Goal: Communication & Community: Participate in discussion

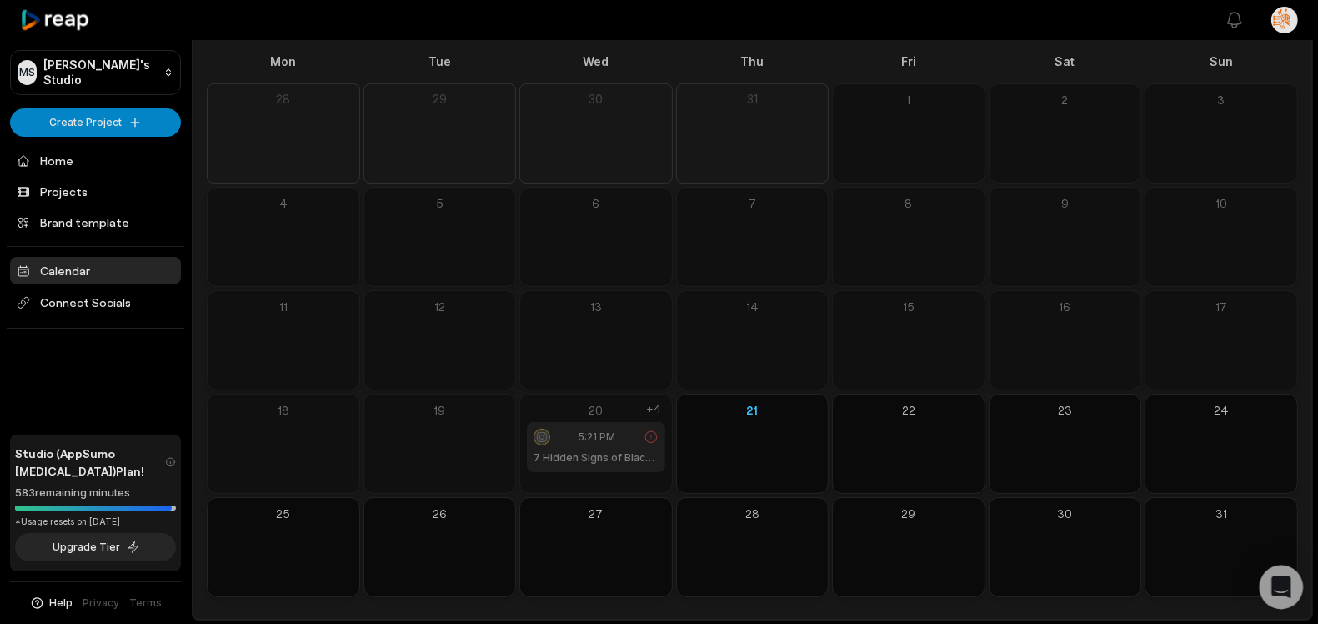
click at [1281, 588] on icon "Open Intercom Messenger" at bounding box center [1281, 587] width 19 height 22
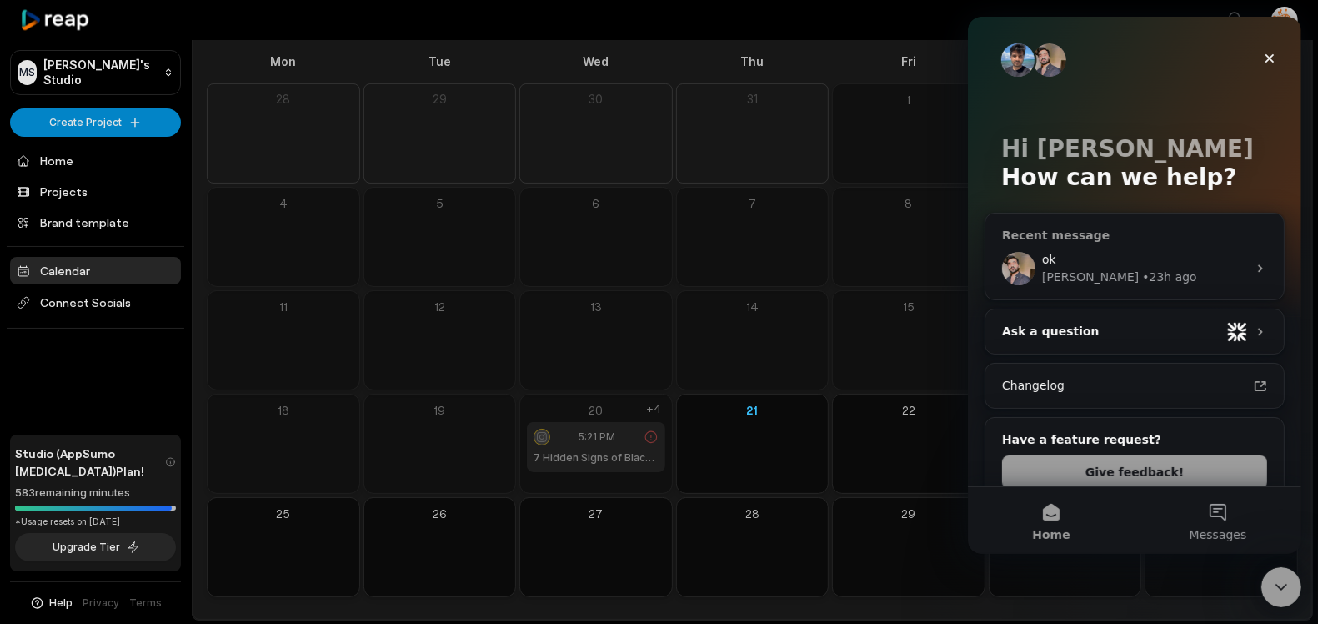
click at [1104, 267] on div "ok" at bounding box center [1144, 260] width 205 height 18
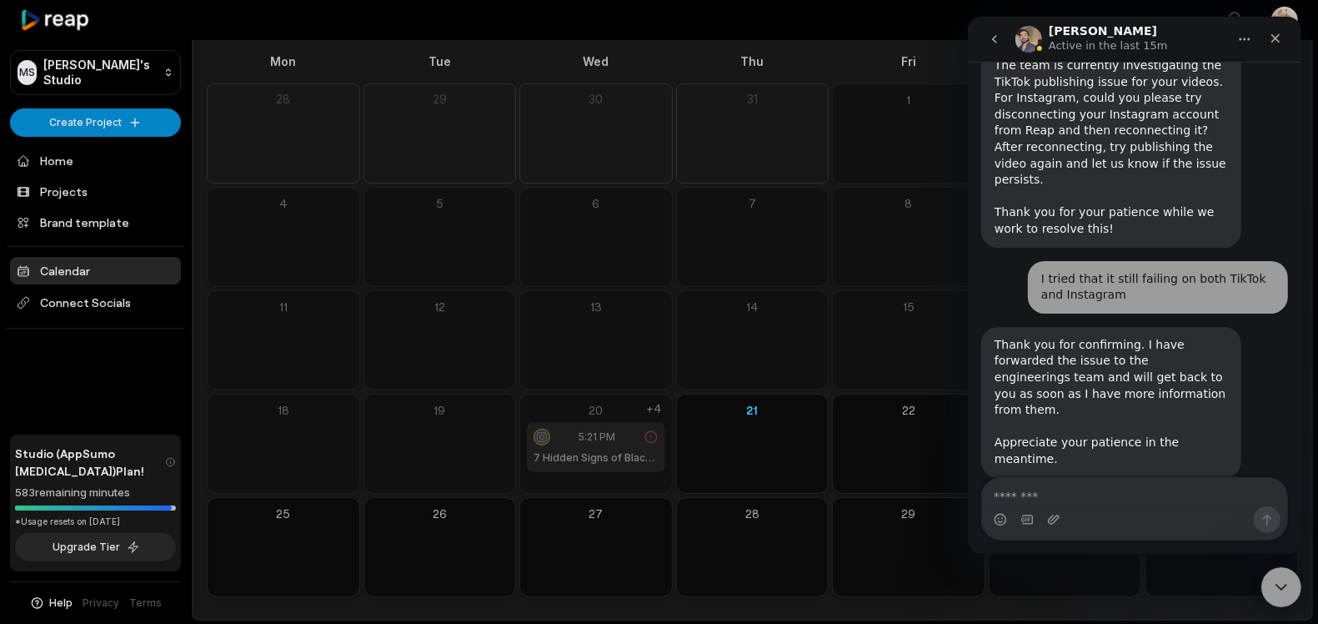
scroll to position [823, 0]
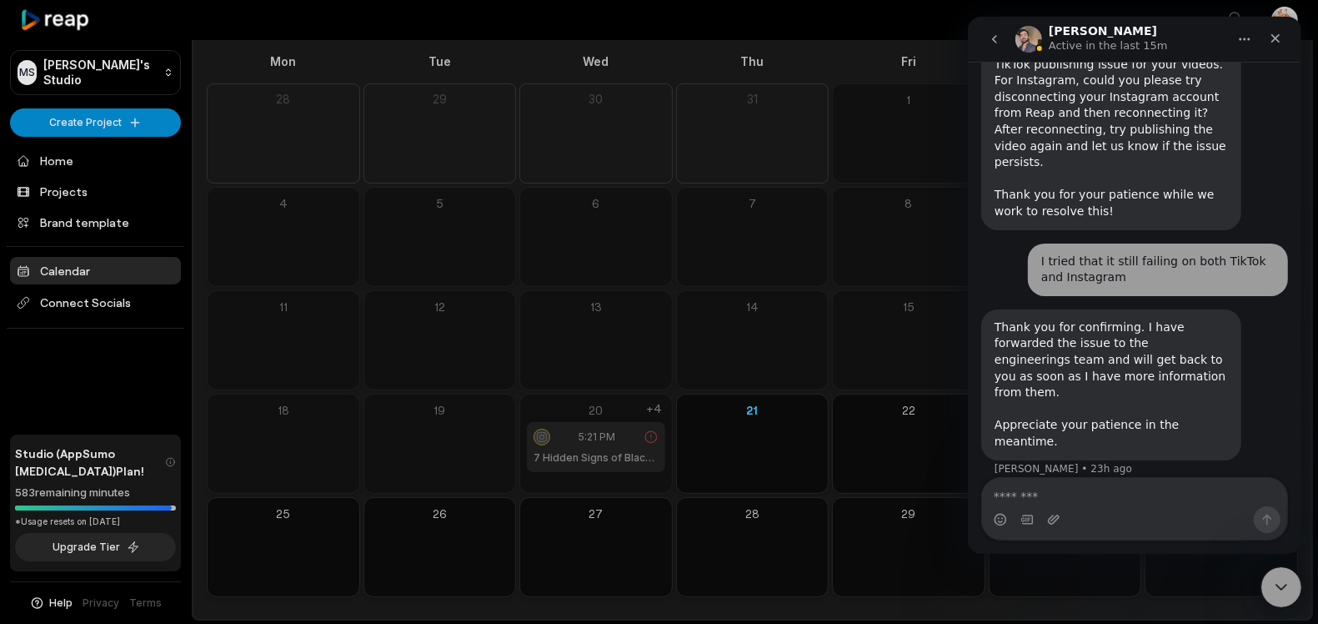
click at [1114, 501] on textarea "Message…" at bounding box center [1133, 492] width 305 height 28
type textarea "*"
paste textarea "**********"
type textarea "**********"
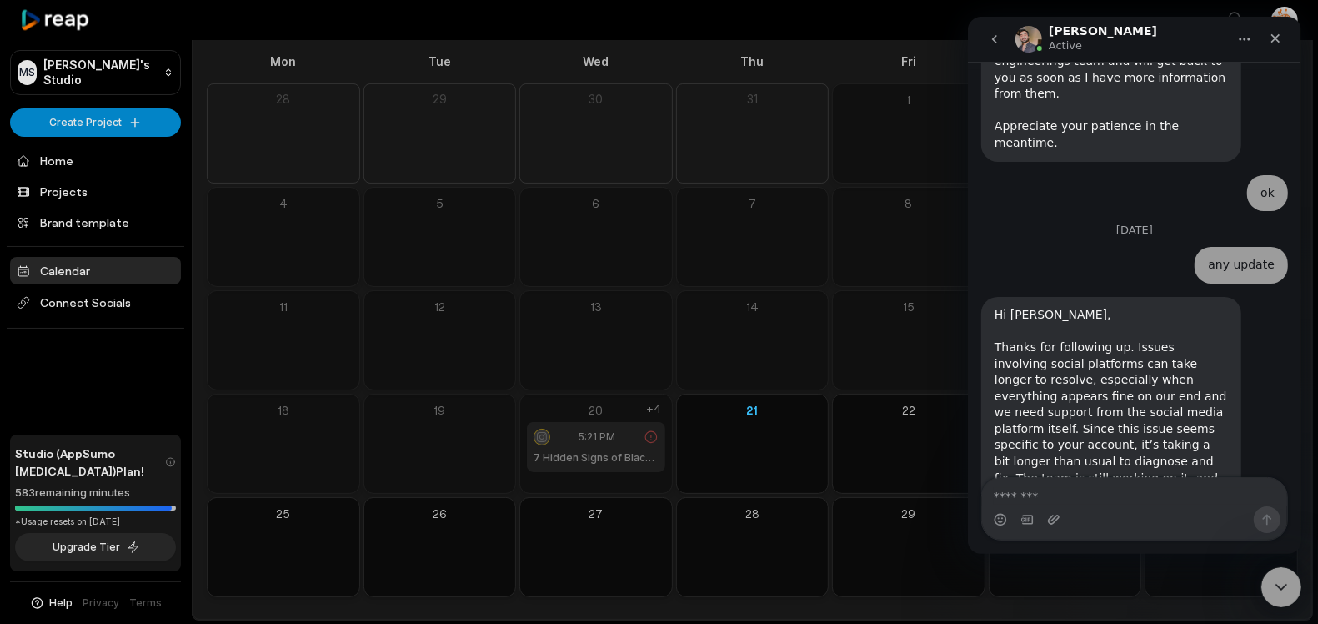
scroll to position [1157, 0]
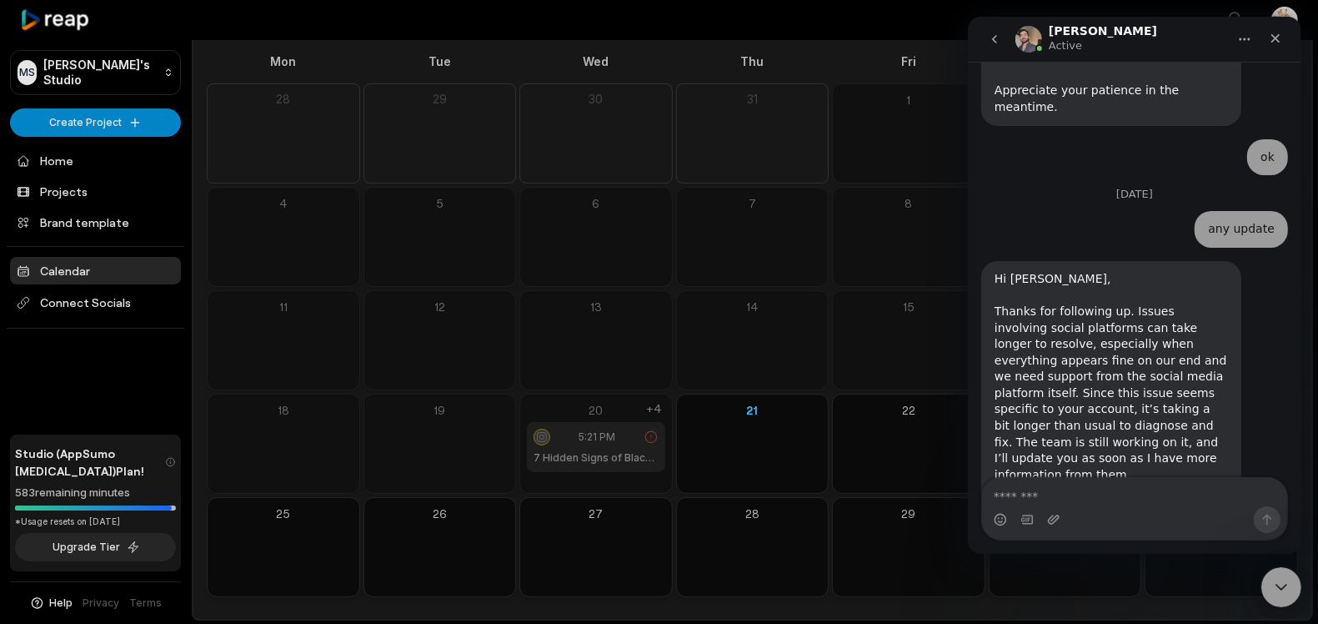
click at [1077, 506] on div "Intercom messenger" at bounding box center [1133, 519] width 305 height 27
click at [1088, 499] on textarea "Message…" at bounding box center [1133, 492] width 305 height 28
click at [1278, 587] on icon "Close Intercom Messenger" at bounding box center [1279, 585] width 20 height 20
